Goal: Task Accomplishment & Management: Manage account settings

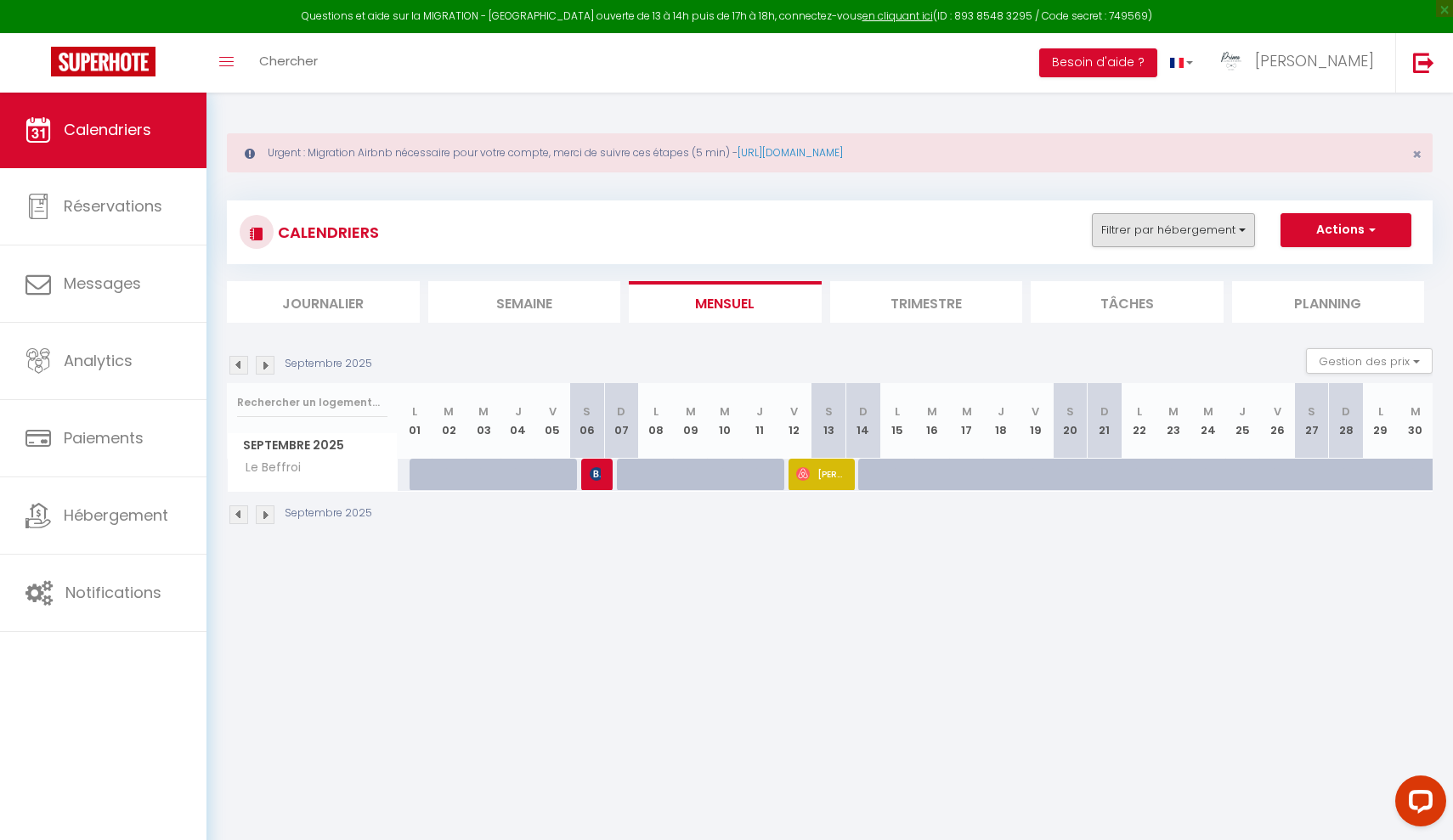
click at [1168, 230] on button "Filtrer par hébergement" at bounding box center [1174, 230] width 163 height 34
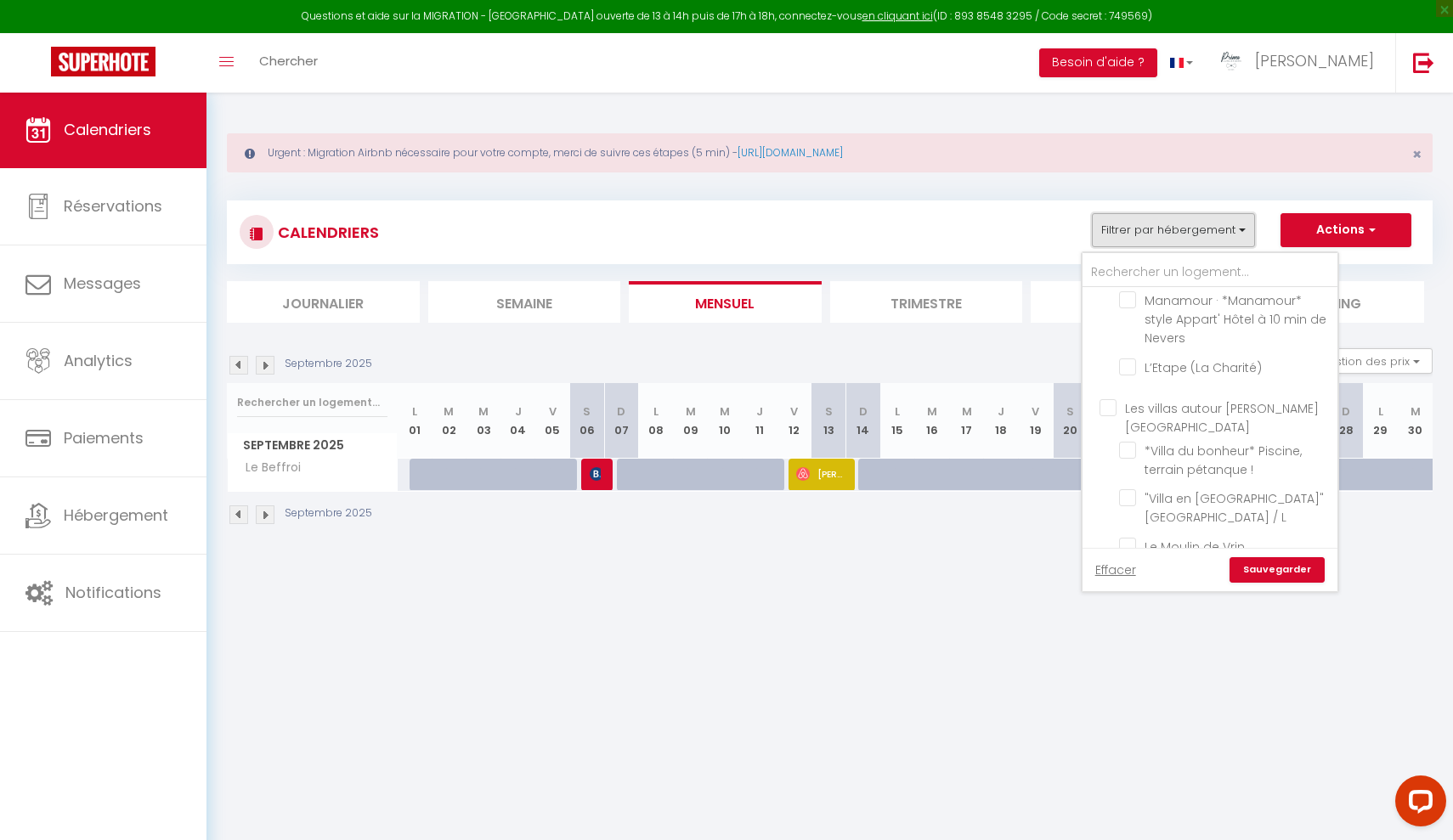
scroll to position [1558, 0]
click at [1190, 491] on input ""Villa en [GEOGRAPHIC_DATA]" [GEOGRAPHIC_DATA] / L" at bounding box center [1225, 500] width 212 height 17
checkbox input "true"
checkbox input "false"
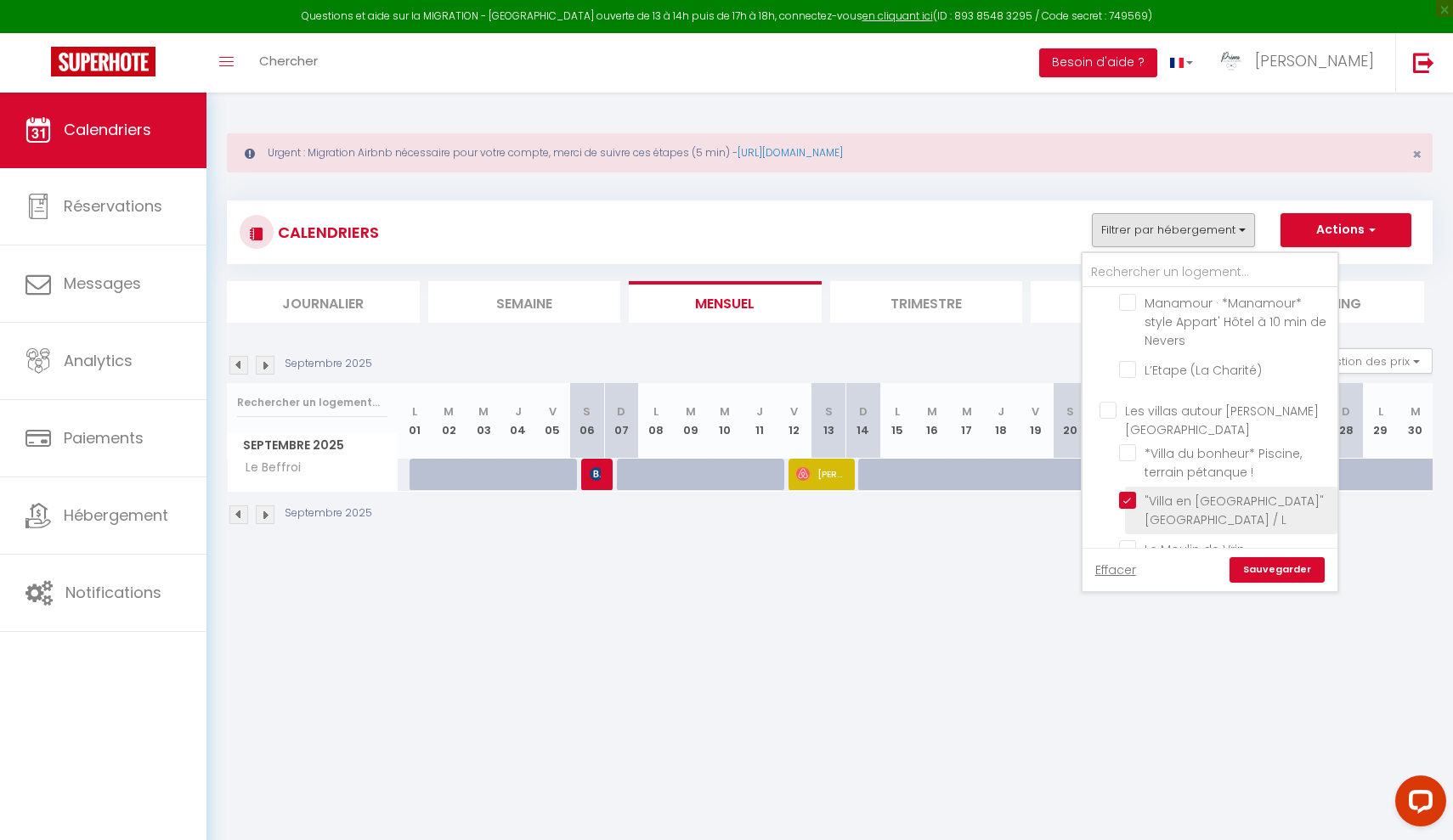
checkbox input "false"
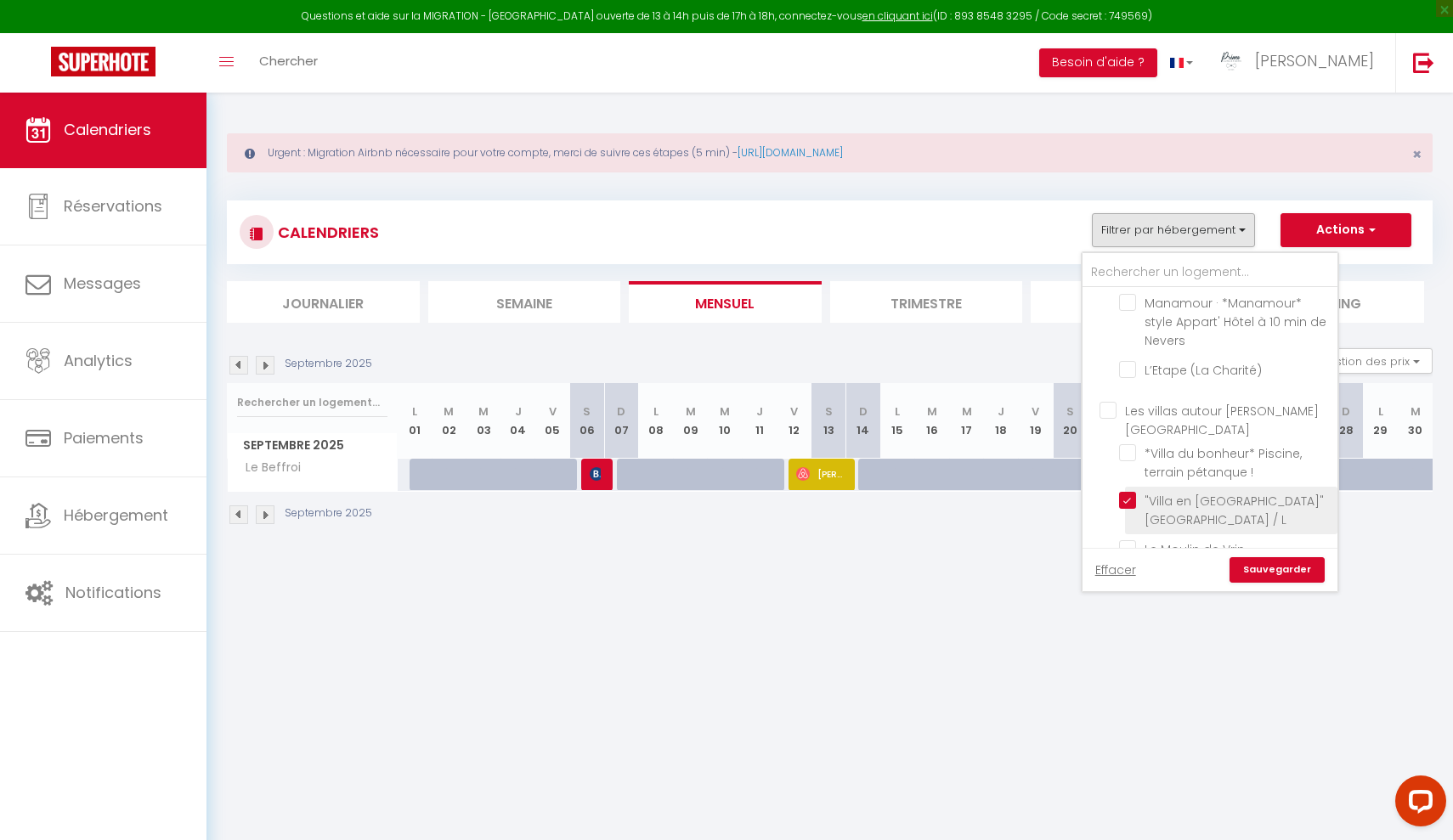
checkbox input "false"
click at [1283, 575] on link "Sauvegarder" at bounding box center [1277, 569] width 95 height 26
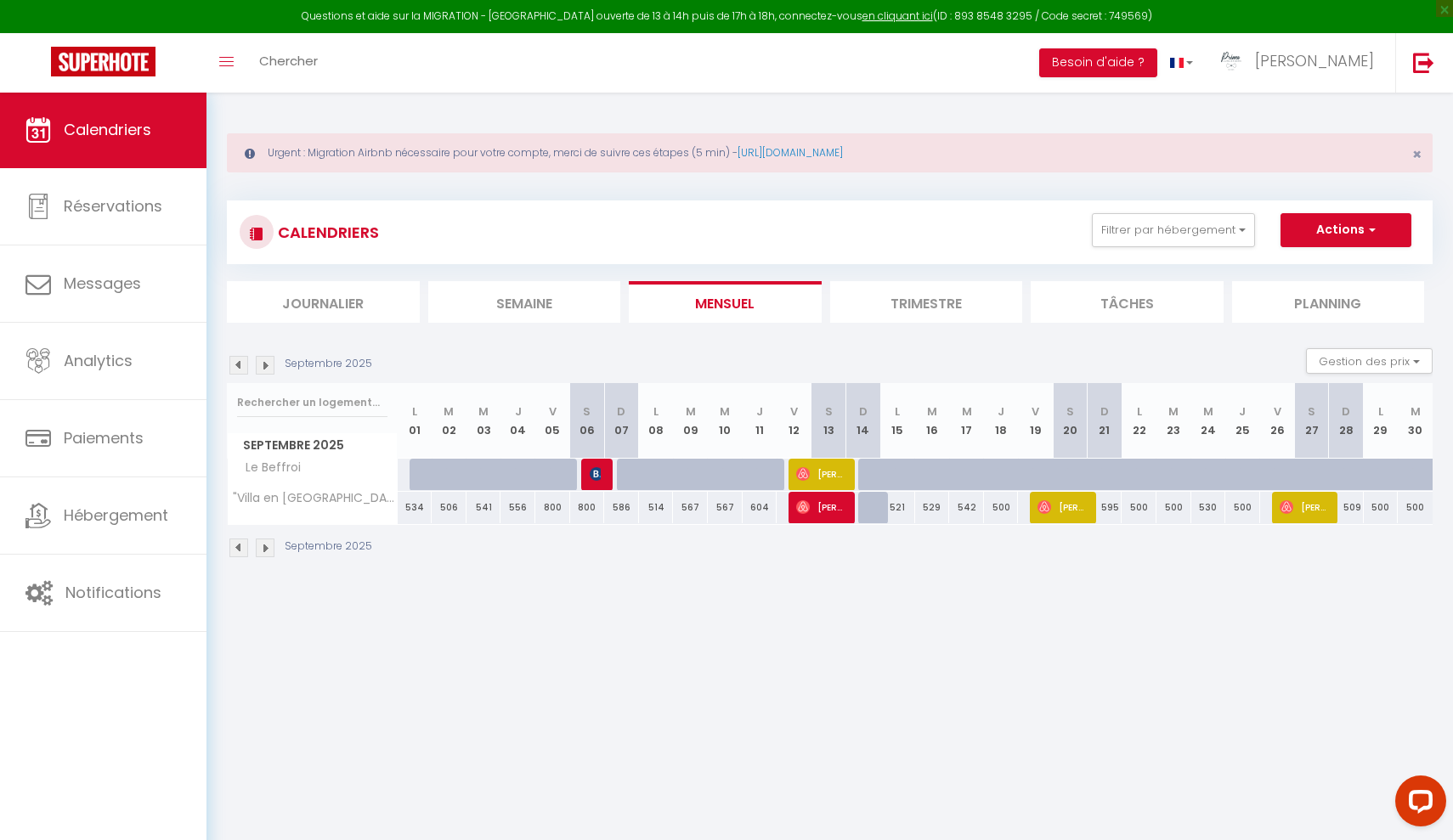
click at [236, 367] on img at bounding box center [239, 366] width 19 height 19
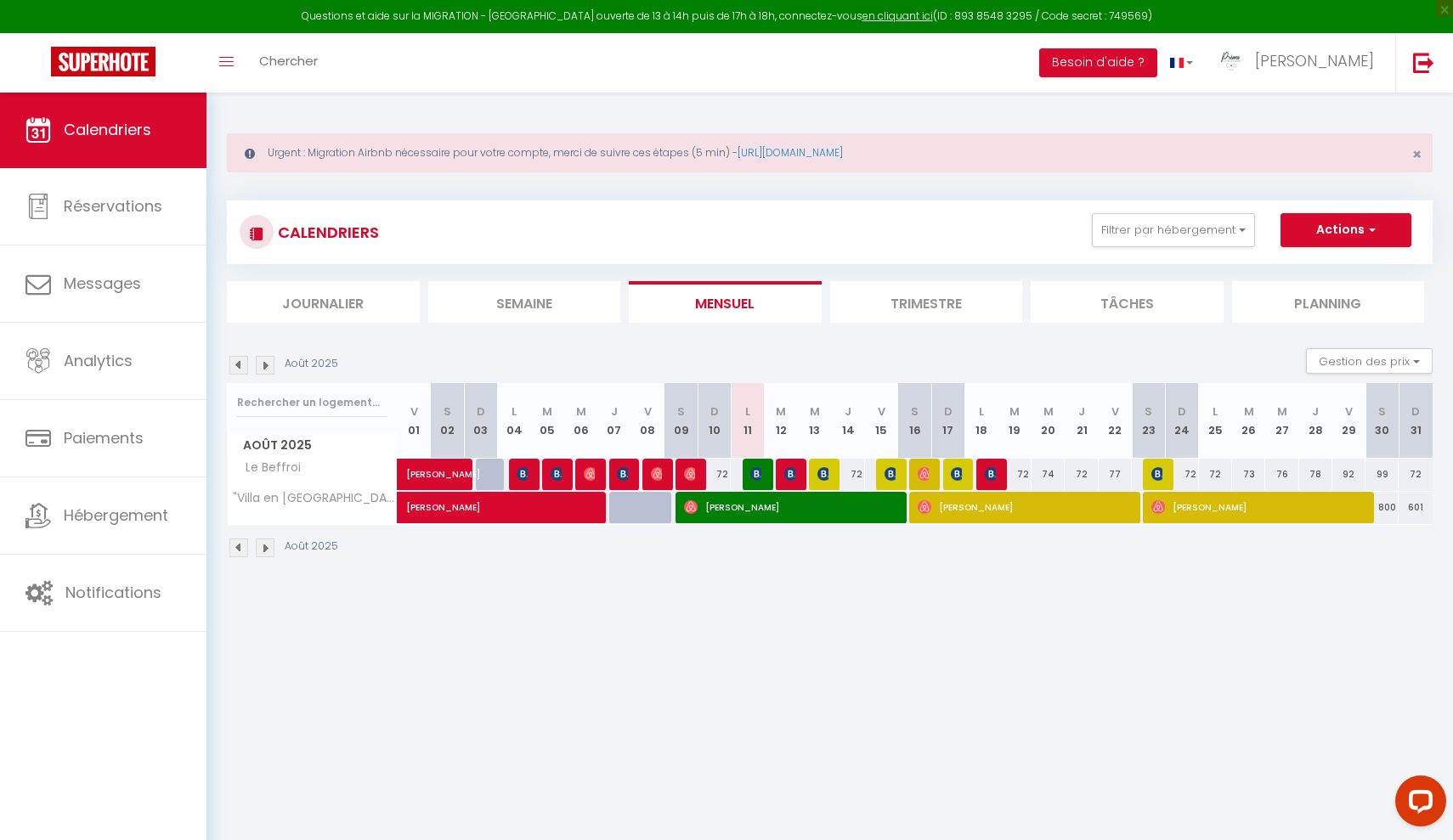
click at [564, 505] on span "[PERSON_NAME]" at bounding box center [524, 498] width 235 height 32
select select "OK"
select select "42997"
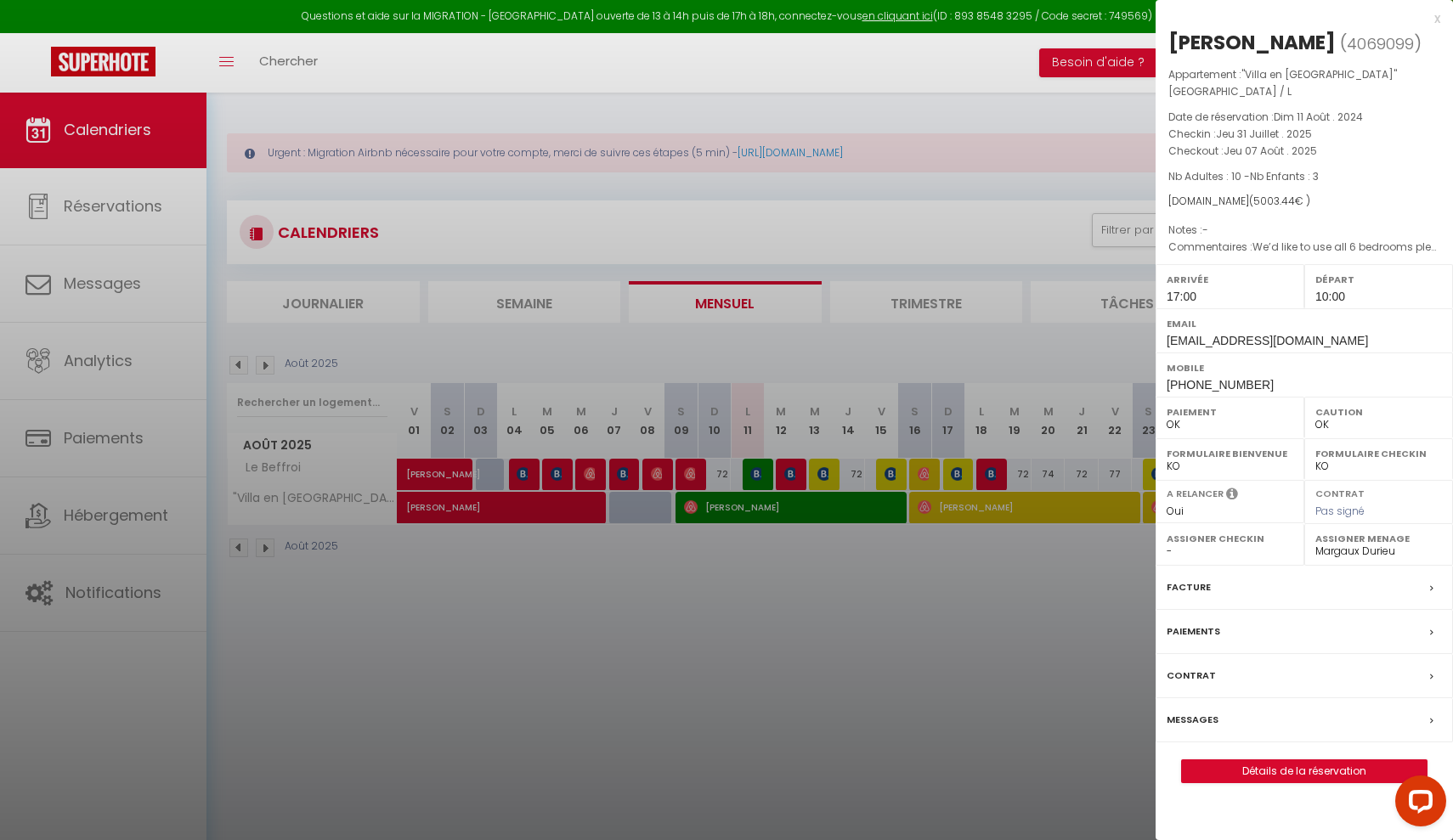
click at [1205, 711] on label "Messages" at bounding box center [1192, 720] width 52 height 18
